Goal: Find specific page/section: Find specific page/section

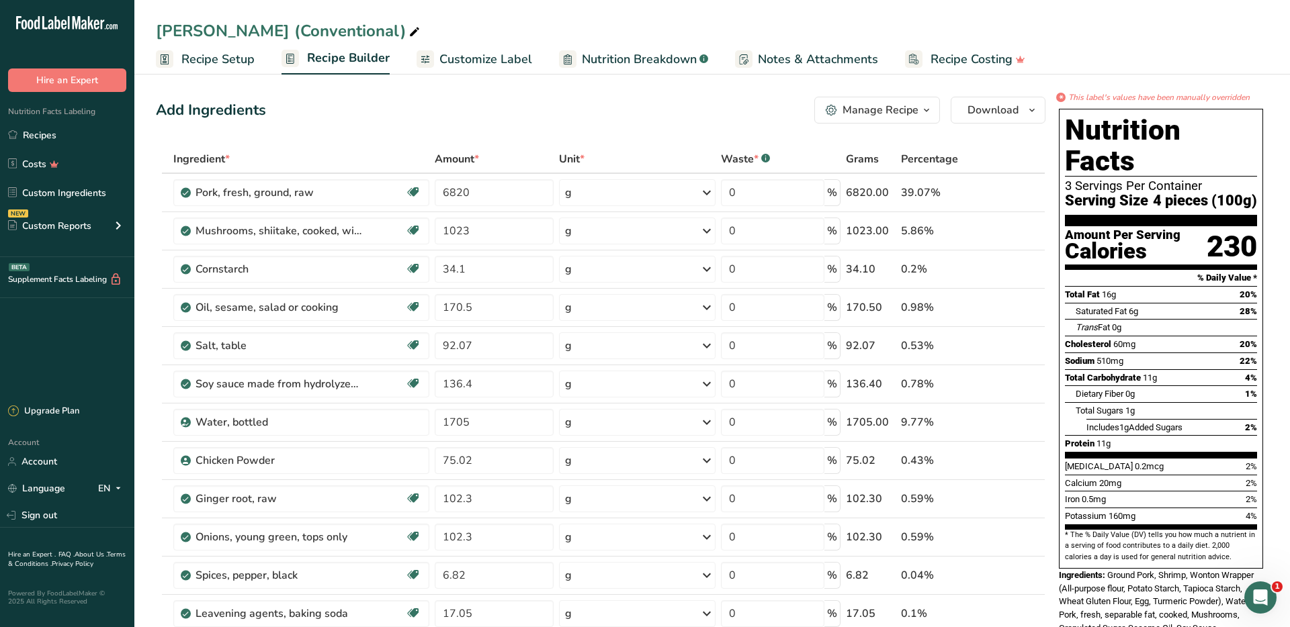
click at [318, 33] on div "[PERSON_NAME] (Conventional)" at bounding box center [289, 31] width 267 height 24
click at [57, 136] on link "Recipes" at bounding box center [67, 135] width 134 height 26
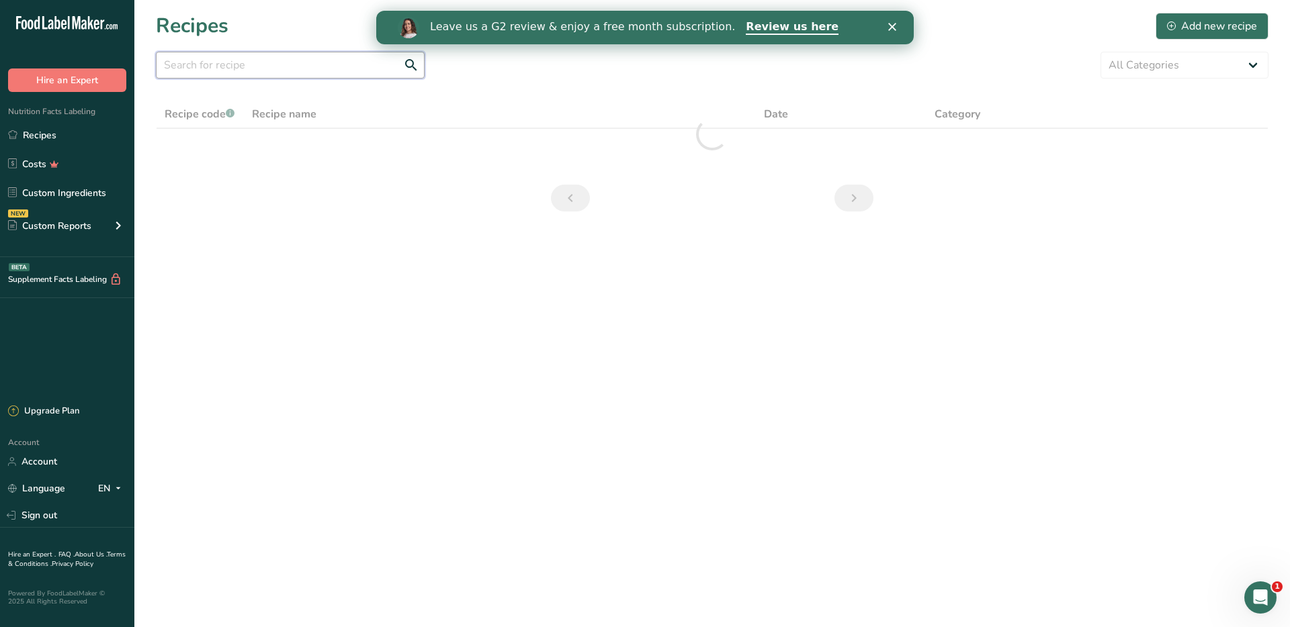
click at [257, 56] on input "text" at bounding box center [290, 65] width 269 height 27
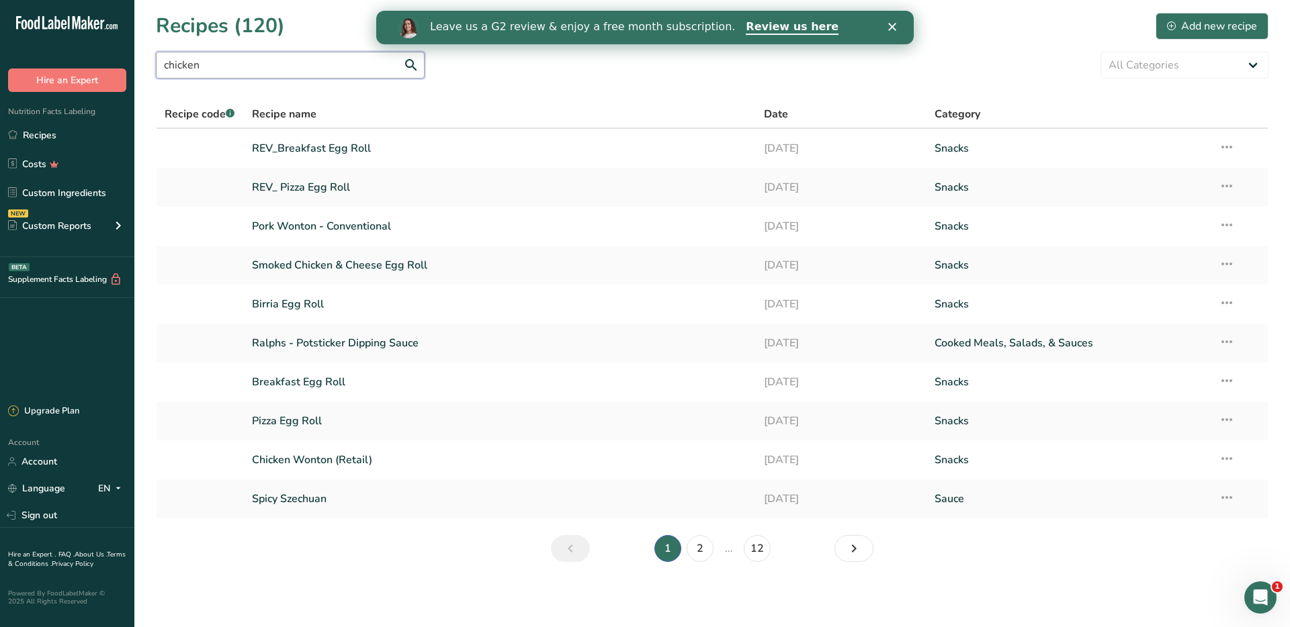
type input "chicken"
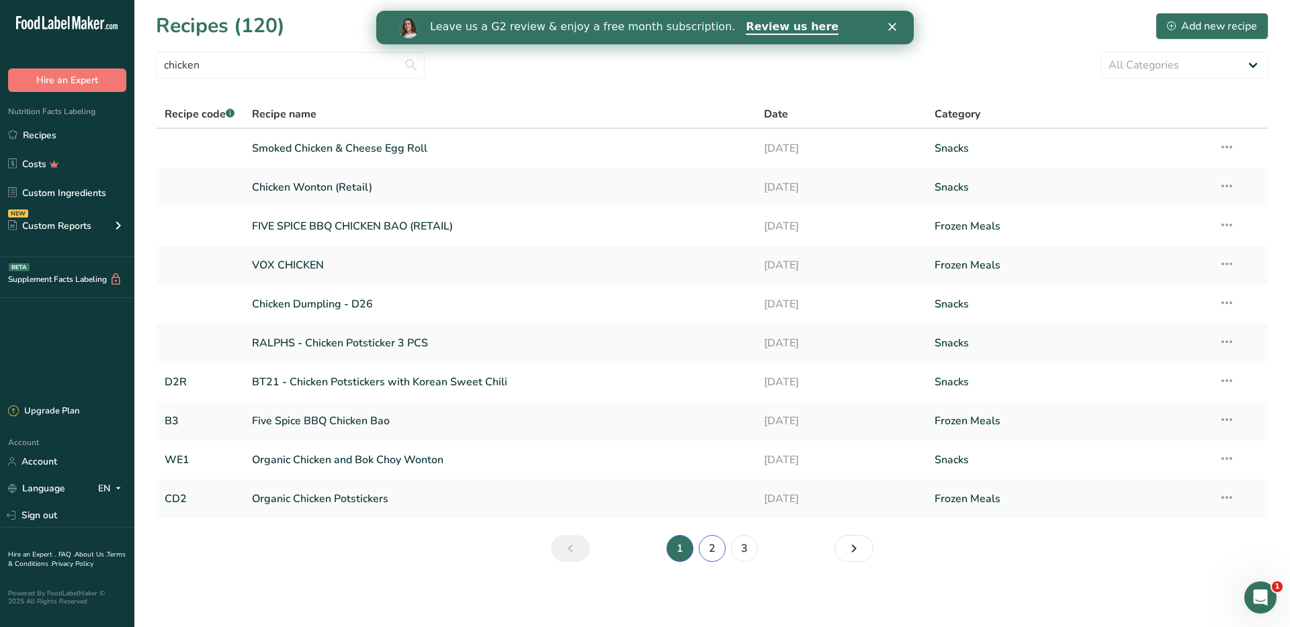
click at [710, 544] on link "2" at bounding box center [712, 548] width 27 height 27
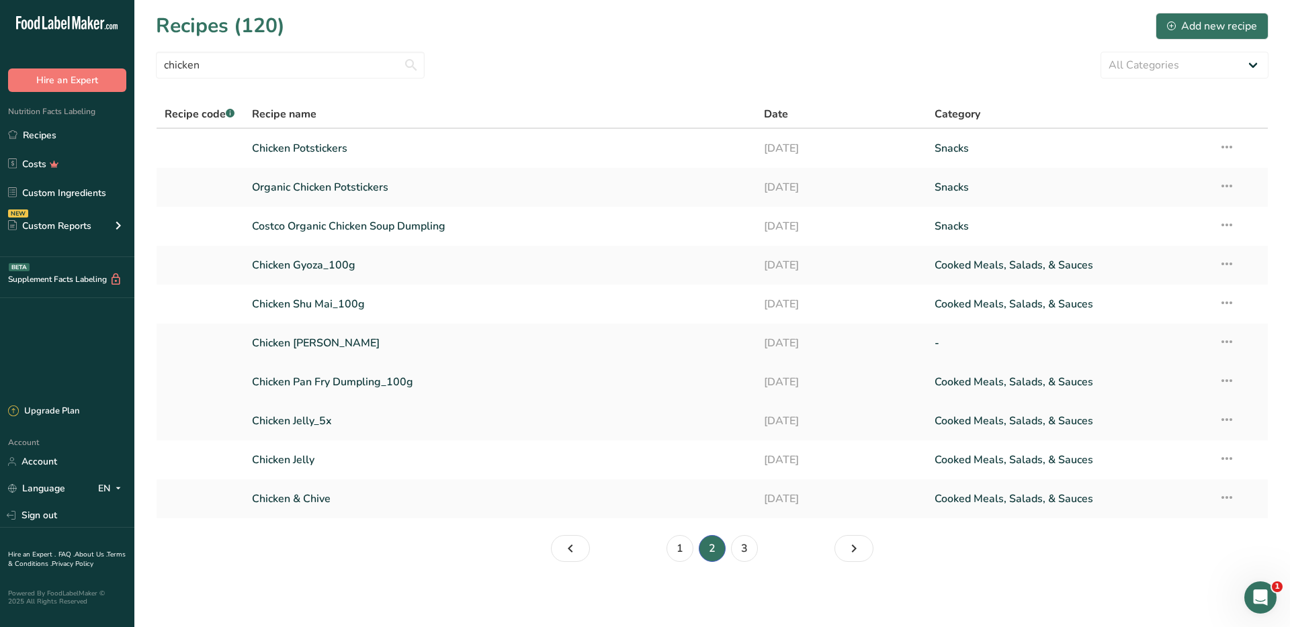
click at [328, 375] on link "Chicken Pan Fry Dumpling_100g" at bounding box center [500, 382] width 496 height 28
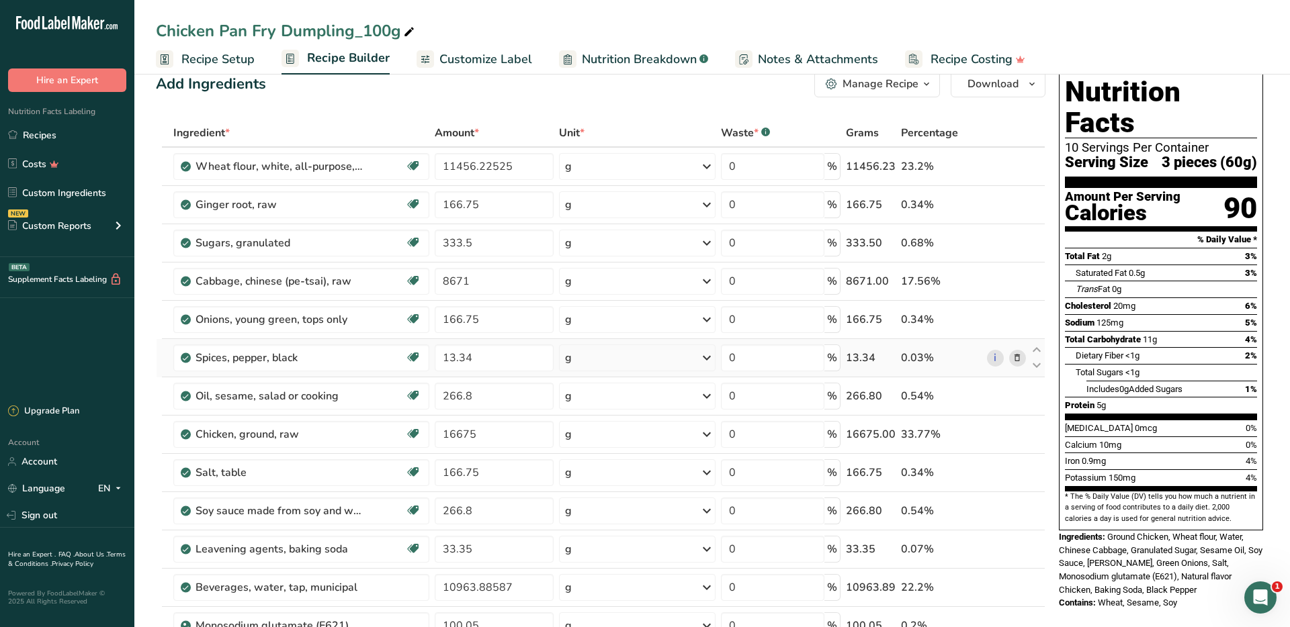
scroll to position [42, 0]
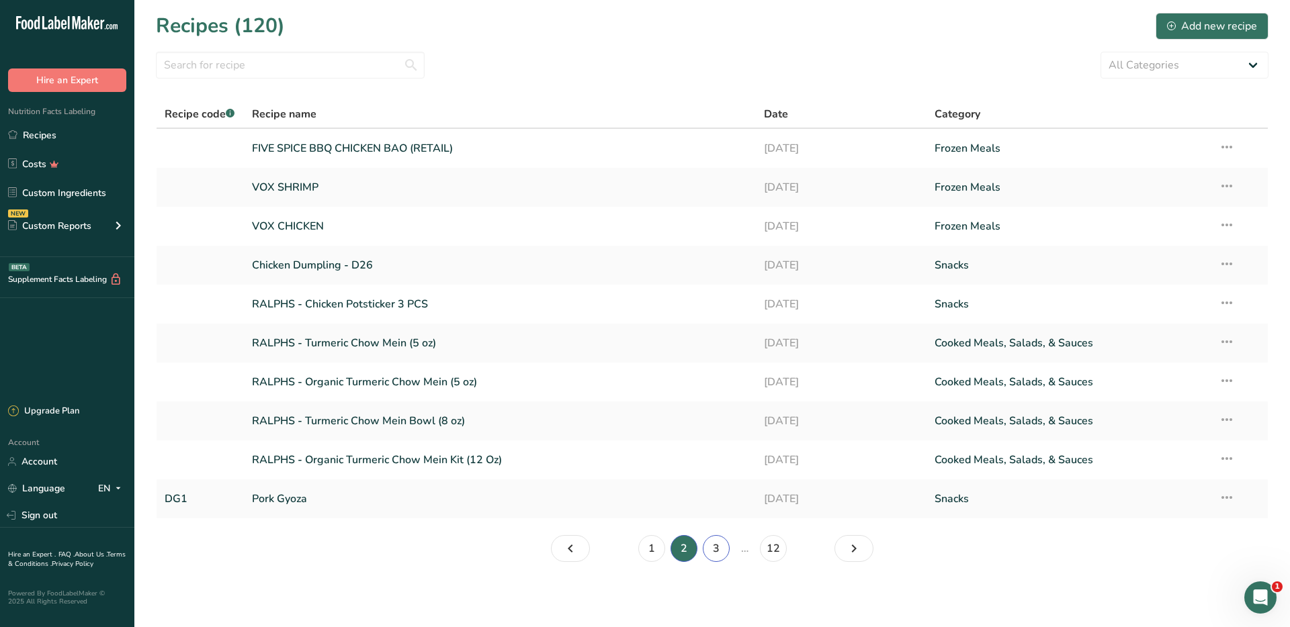
click at [721, 549] on link "3" at bounding box center [716, 548] width 27 height 27
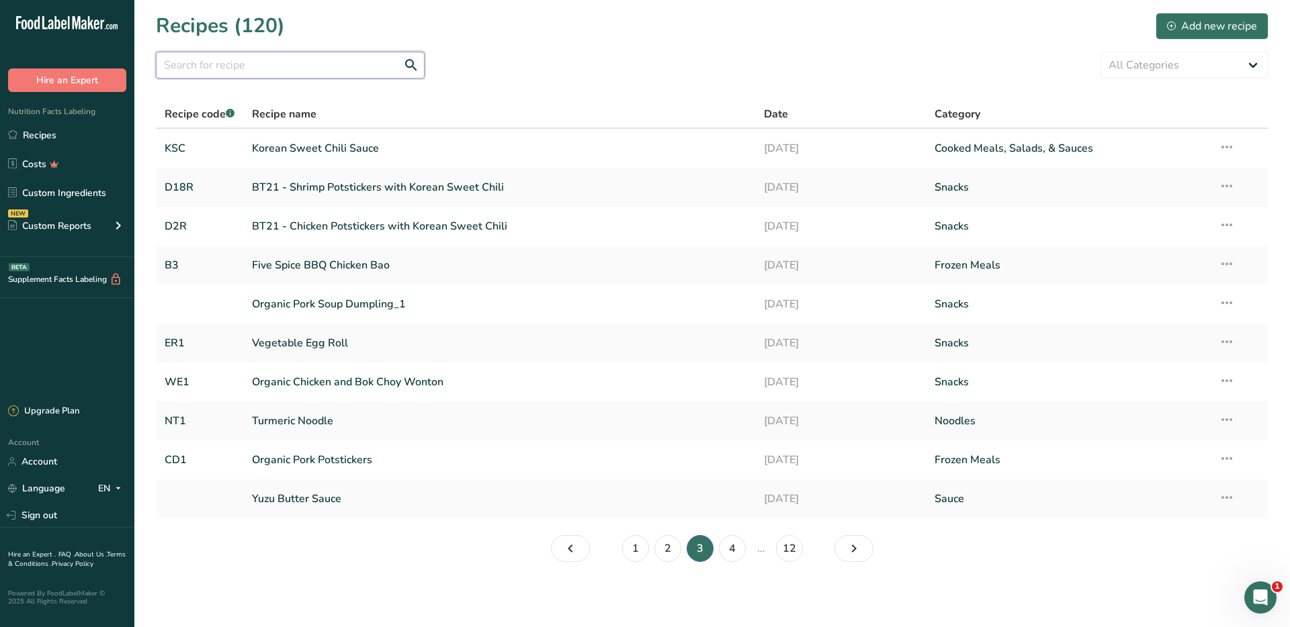
click at [230, 73] on input "text" at bounding box center [290, 65] width 269 height 27
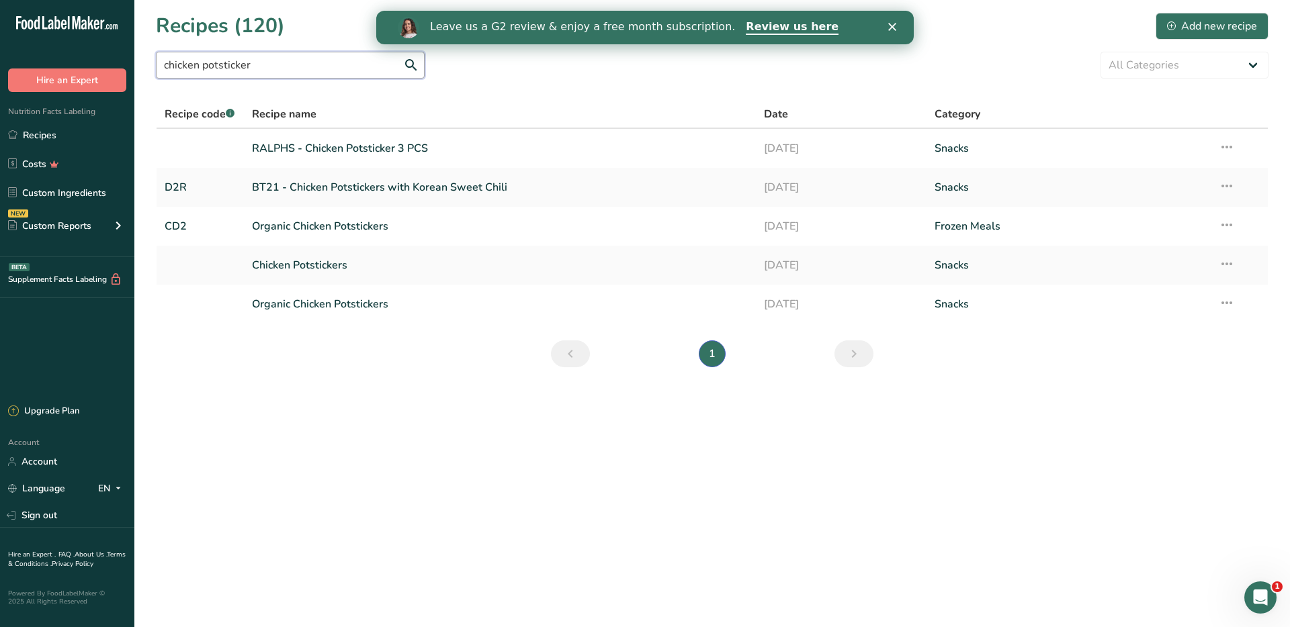
click at [231, 62] on input "chicken potsticker" at bounding box center [290, 65] width 269 height 27
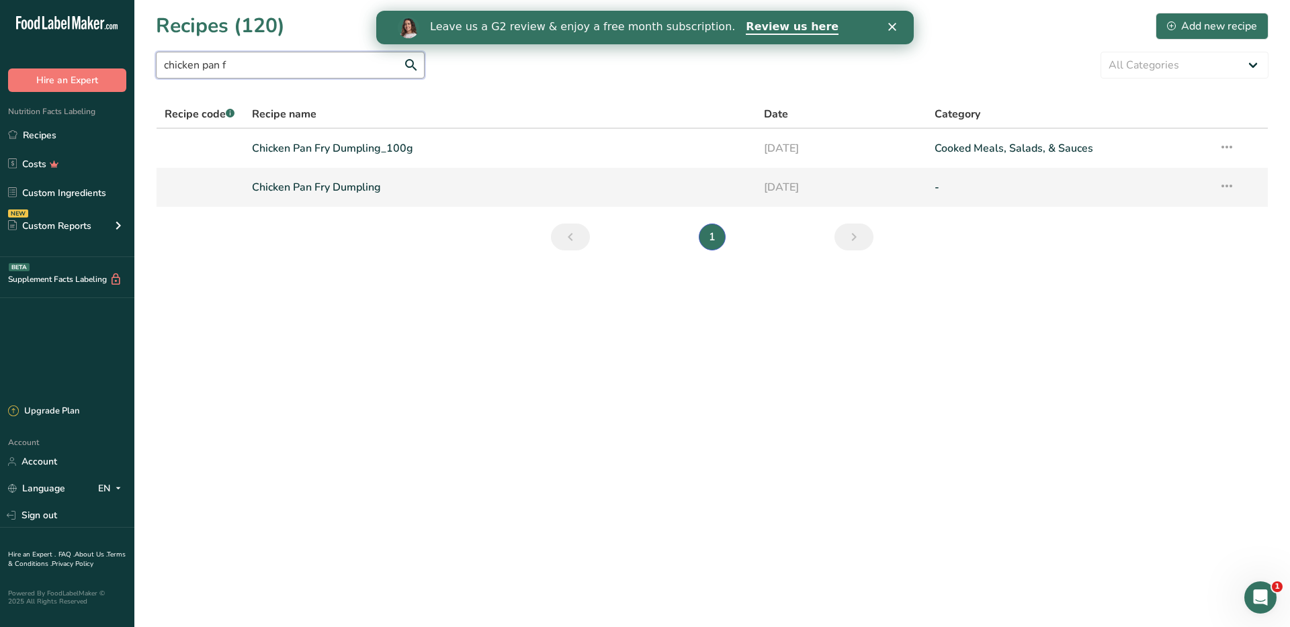
type input "chicken pan f"
click at [323, 187] on link "Chicken Pan Fry Dumpling" at bounding box center [500, 187] width 496 height 28
